Goal: Navigation & Orientation: Find specific page/section

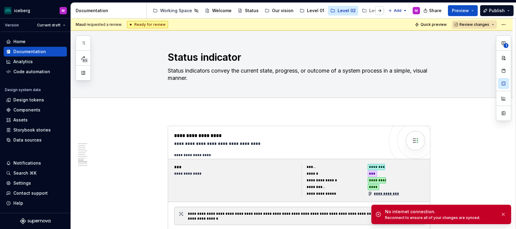
scroll to position [1021, 0]
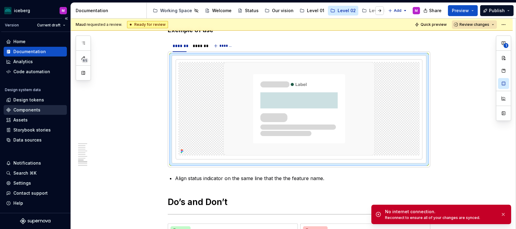
click at [17, 113] on div "Components" at bounding box center [35, 110] width 63 height 10
type textarea "*"
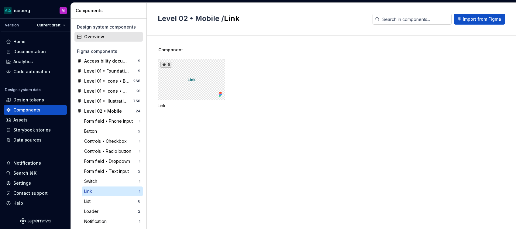
click at [98, 35] on div "Overview" at bounding box center [112, 37] width 56 height 6
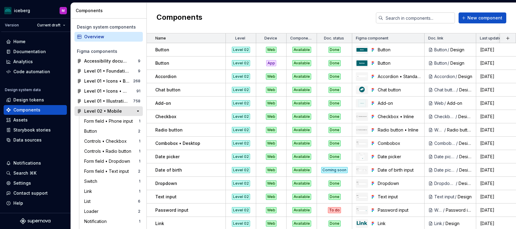
click at [111, 112] on div "Level 02 • Mobile" at bounding box center [103, 111] width 38 height 6
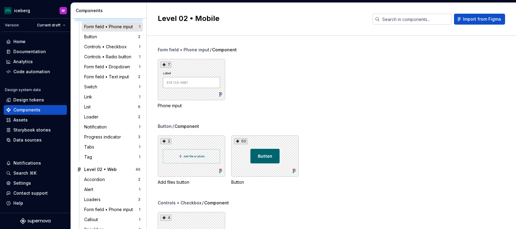
scroll to position [95, 0]
click at [100, 139] on div "Progress indicator" at bounding box center [103, 137] width 39 height 6
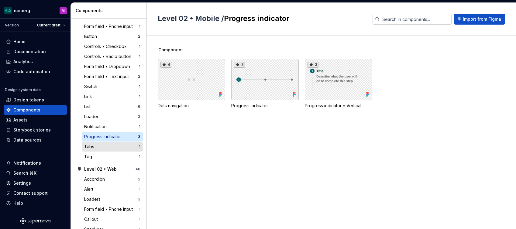
click at [100, 149] on div "Tabs" at bounding box center [111, 147] width 55 height 6
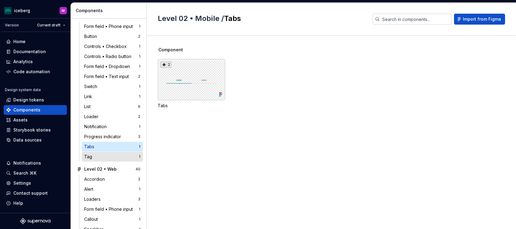
click at [100, 160] on div "Tag 1" at bounding box center [112, 157] width 61 height 10
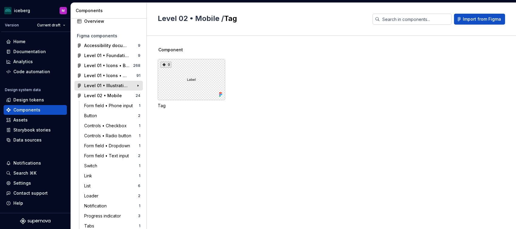
scroll to position [17, 0]
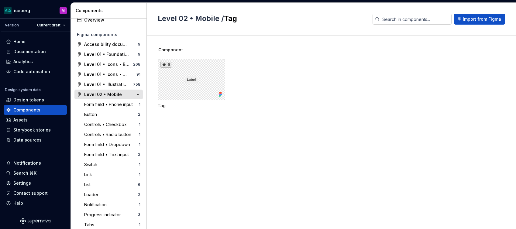
click at [102, 96] on div "Level 02 • Mobile" at bounding box center [103, 94] width 38 height 6
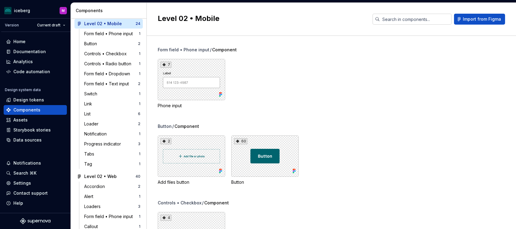
scroll to position [82, 0]
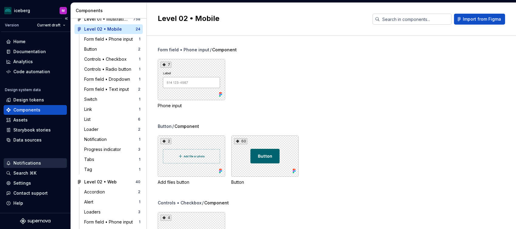
click at [29, 162] on div "Notifications" at bounding box center [27, 163] width 28 height 6
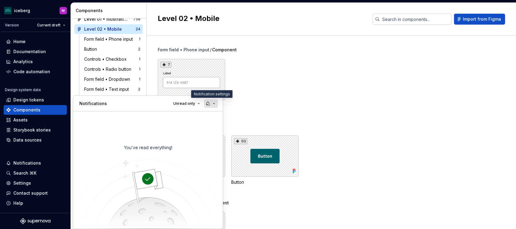
click at [214, 101] on button "button" at bounding box center [211, 103] width 14 height 9
click at [36, 109] on html "iceberg M Version Current draft Home Documentation Analytics Code automation De…" at bounding box center [258, 114] width 516 height 229
